Goal: Task Accomplishment & Management: Use online tool/utility

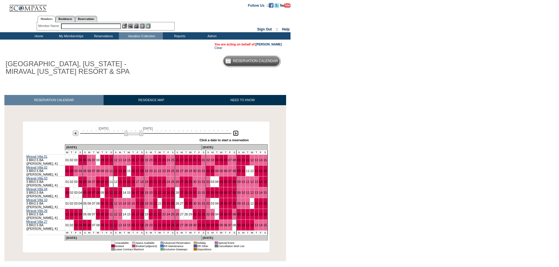
click at [237, 136] on img at bounding box center [236, 134] width 6 height 6
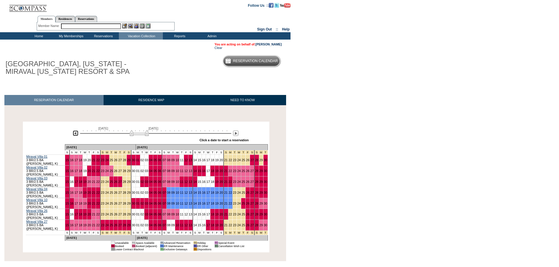
click at [76, 134] on img at bounding box center [76, 134] width 6 height 6
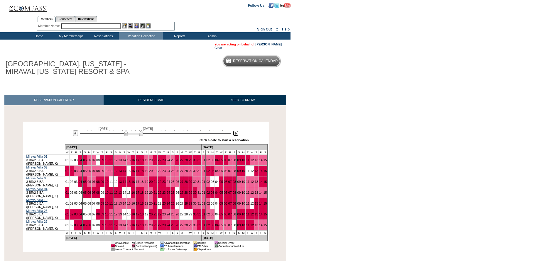
click at [237, 135] on img at bounding box center [236, 134] width 6 height 6
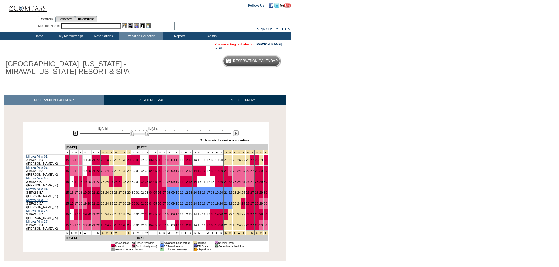
click at [76, 133] on img at bounding box center [76, 134] width 6 height 6
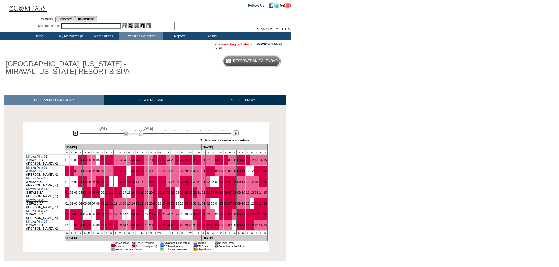
click at [77, 135] on img at bounding box center [76, 134] width 6 height 6
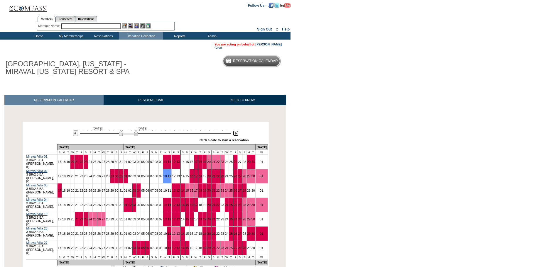
click at [236, 134] on img at bounding box center [236, 134] width 6 height 6
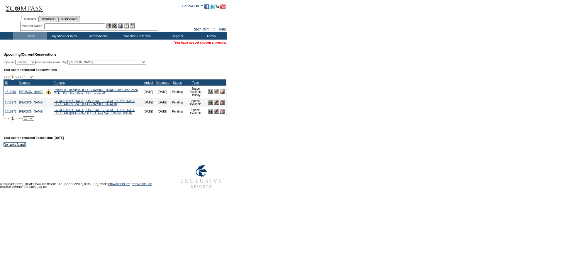
click at [72, 29] on input "text" at bounding box center [74, 26] width 61 height 6
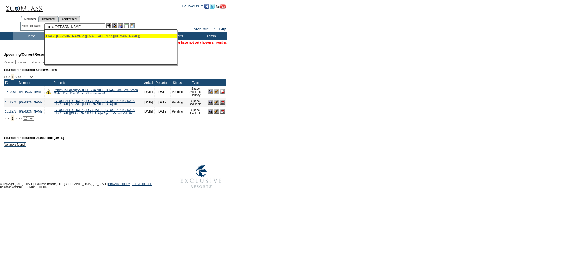
click at [82, 36] on div "Black, [PERSON_NAME] a ([EMAIL_ADDRESS][DOMAIN_NAME])" at bounding box center [110, 36] width 129 height 4
type input "[PERSON_NAME] ([EMAIL_ADDRESS][DOMAIN_NAME])"
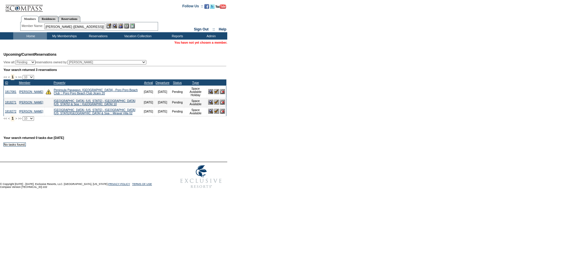
click at [121, 24] on img at bounding box center [120, 25] width 5 height 5
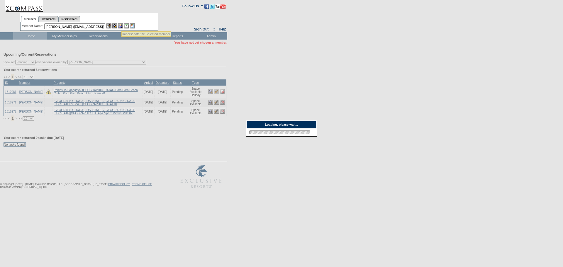
click at [117, 25] on img at bounding box center [114, 25] width 5 height 5
